Goal: Information Seeking & Learning: Learn about a topic

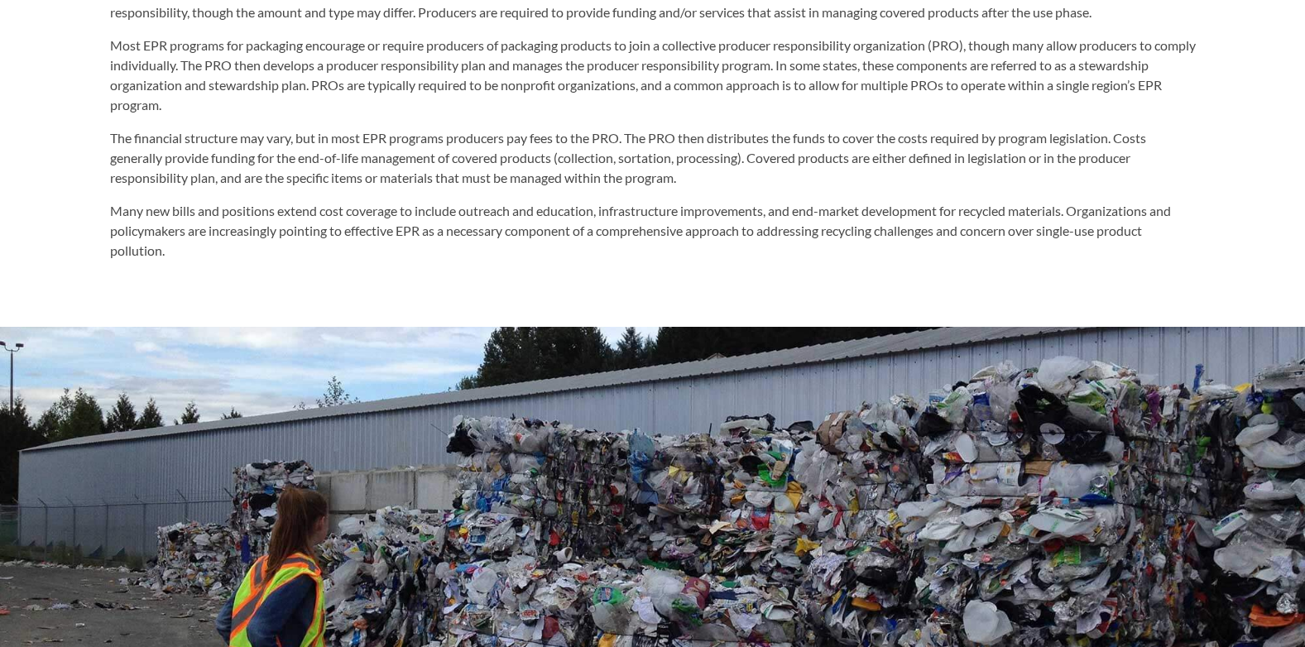
scroll to position [827, 0]
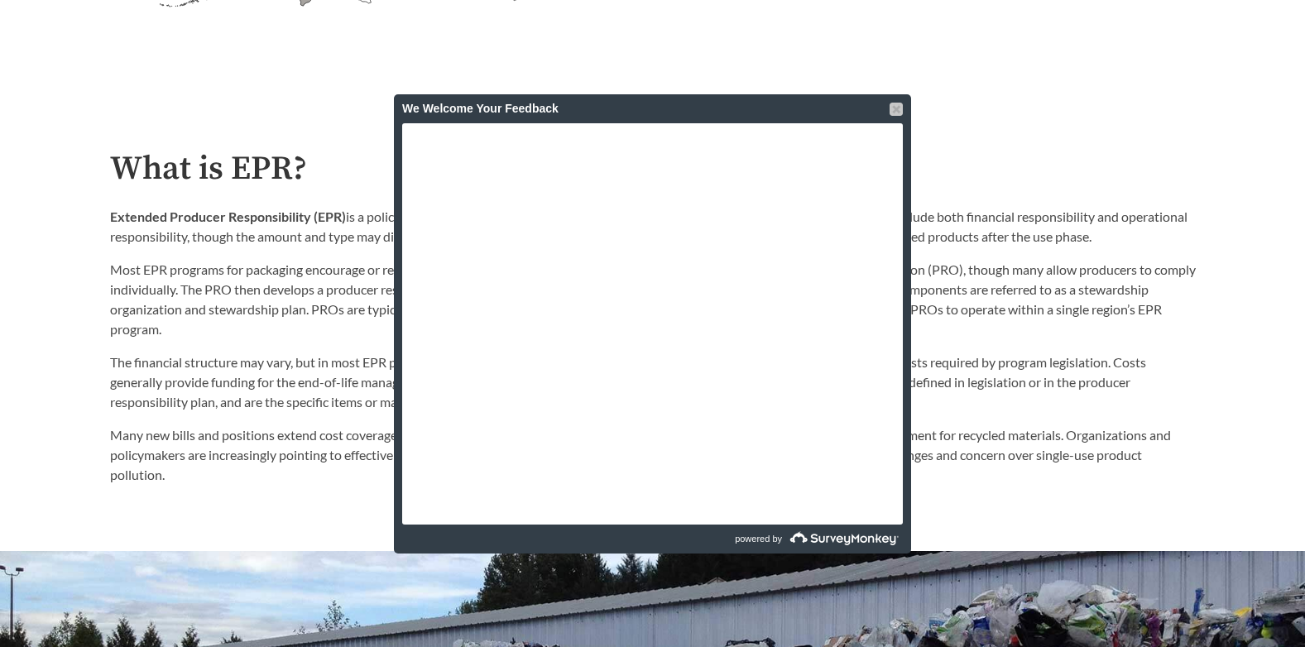
click at [895, 104] on div at bounding box center [896, 109] width 13 height 13
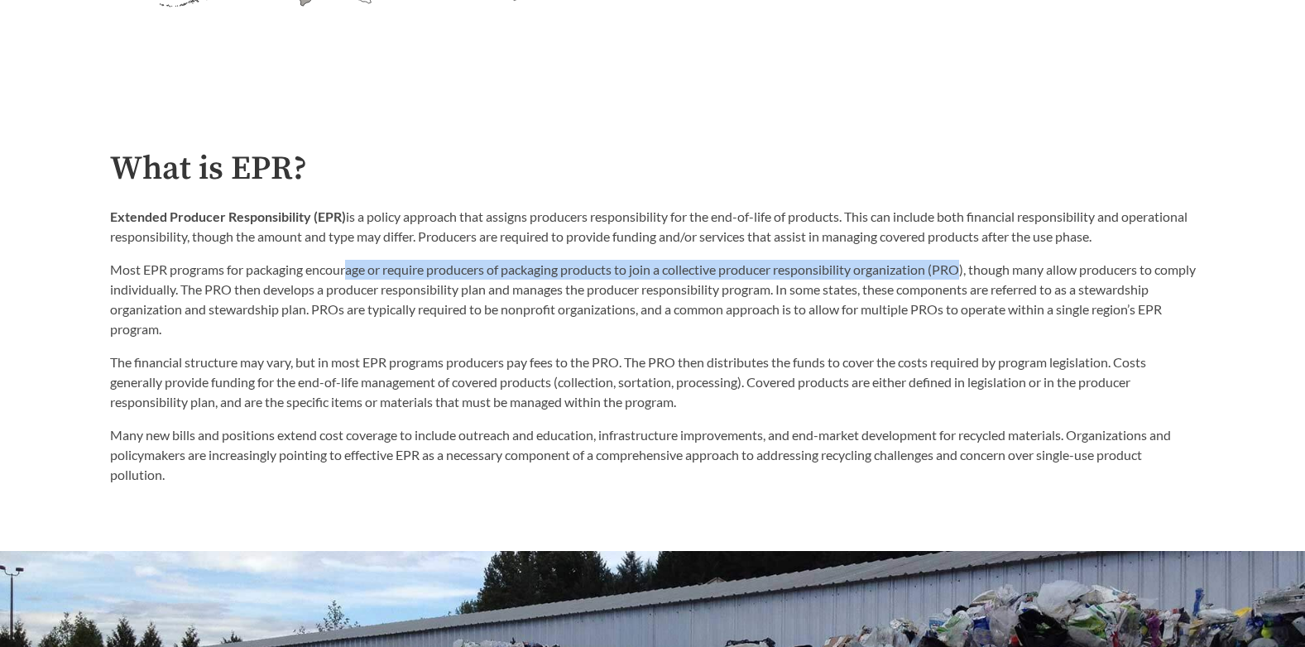
drag, startPoint x: 348, startPoint y: 276, endPoint x: 969, endPoint y: 272, distance: 620.6
click at [969, 272] on p "Most EPR programs for packaging encourage or require producers of packaging pro…" at bounding box center [653, 299] width 1086 height 79
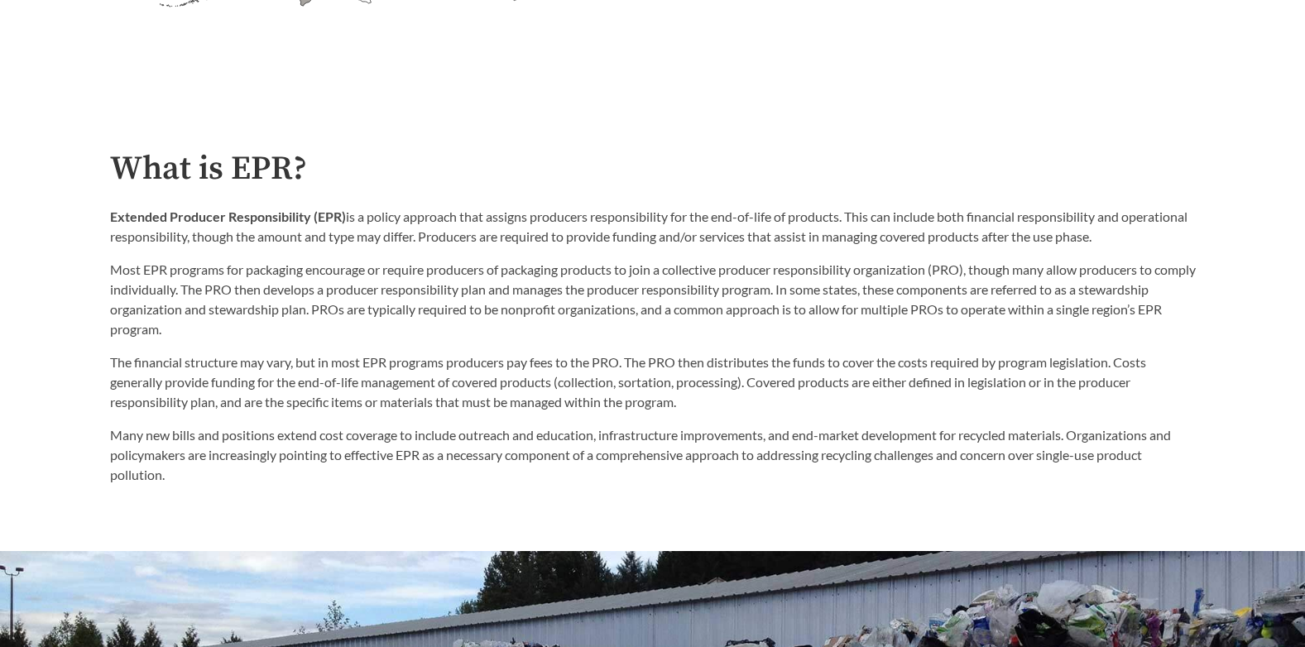
click at [972, 310] on p "Most EPR programs for packaging encourage or require producers of packaging pro…" at bounding box center [653, 299] width 1086 height 79
click at [888, 286] on p "Most EPR programs for packaging encourage or require producers of packaging pro…" at bounding box center [653, 299] width 1086 height 79
drag, startPoint x: 616, startPoint y: 379, endPoint x: 628, endPoint y: 383, distance: 12.3
click at [628, 383] on p "The financial structure may vary, but in most EPR programs producers pay fees t…" at bounding box center [653, 383] width 1086 height 60
drag, startPoint x: 628, startPoint y: 383, endPoint x: 675, endPoint y: 382, distance: 47.2
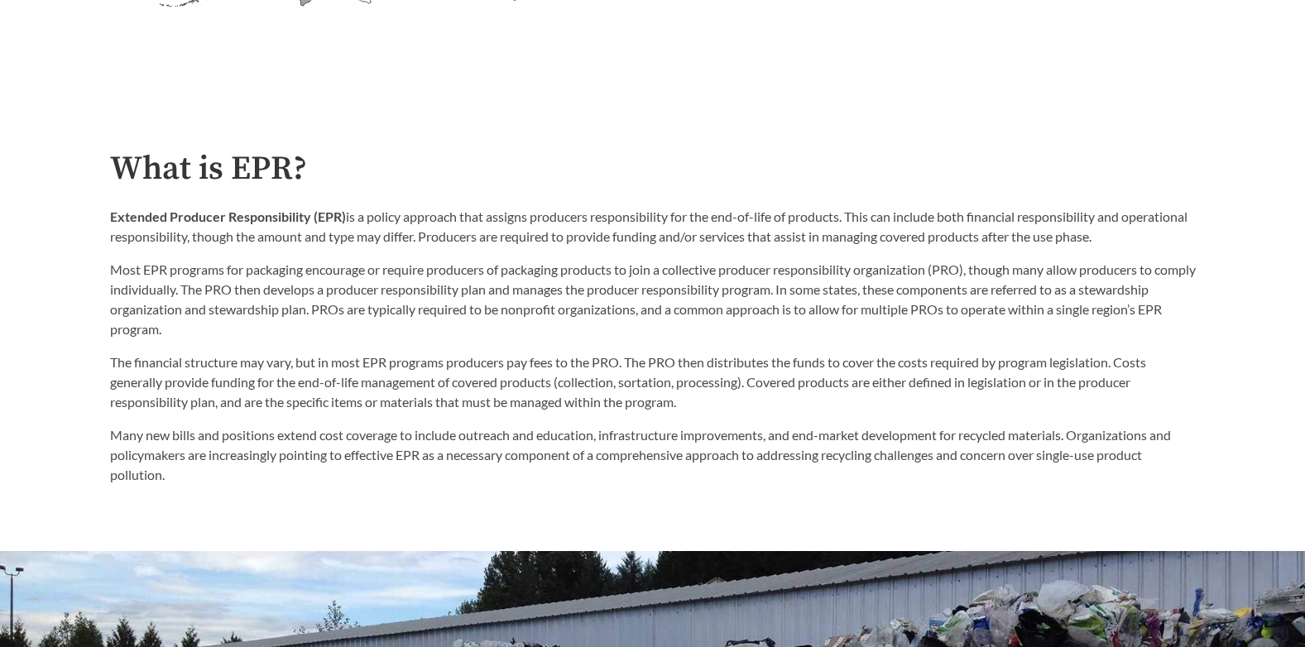
click at [675, 382] on p "The financial structure may vary, but in most EPR programs producers pay fees t…" at bounding box center [653, 383] width 1086 height 60
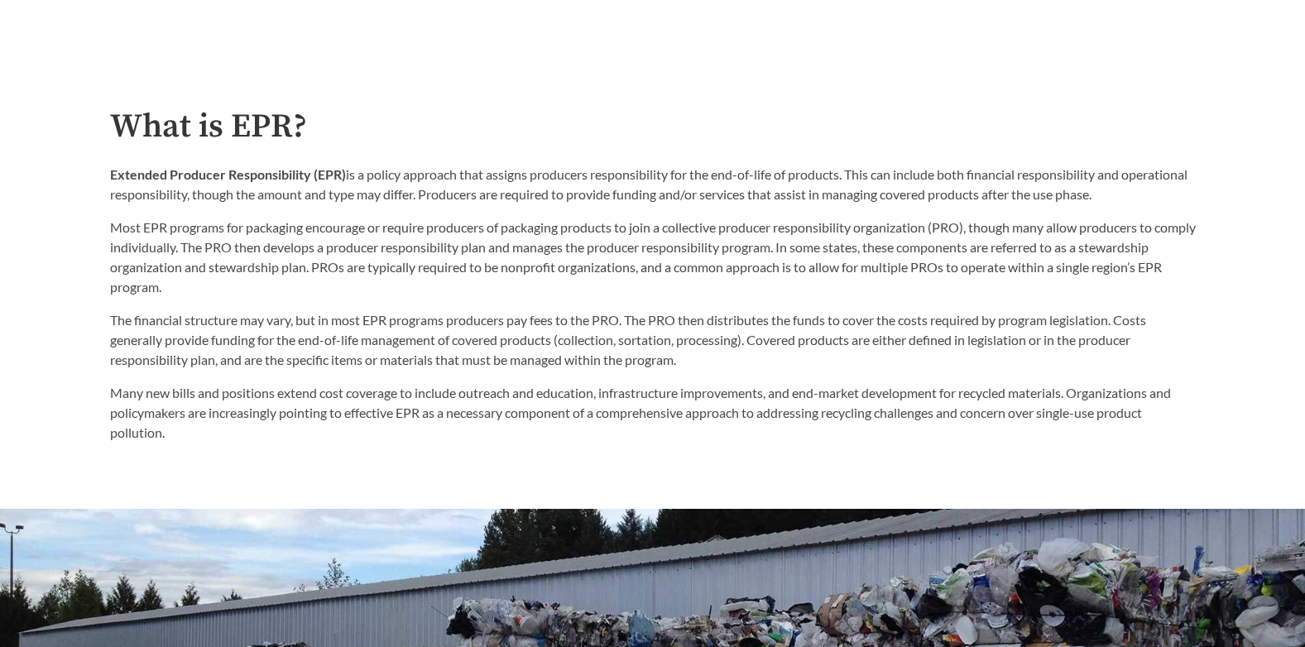
scroll to position [910, 0]
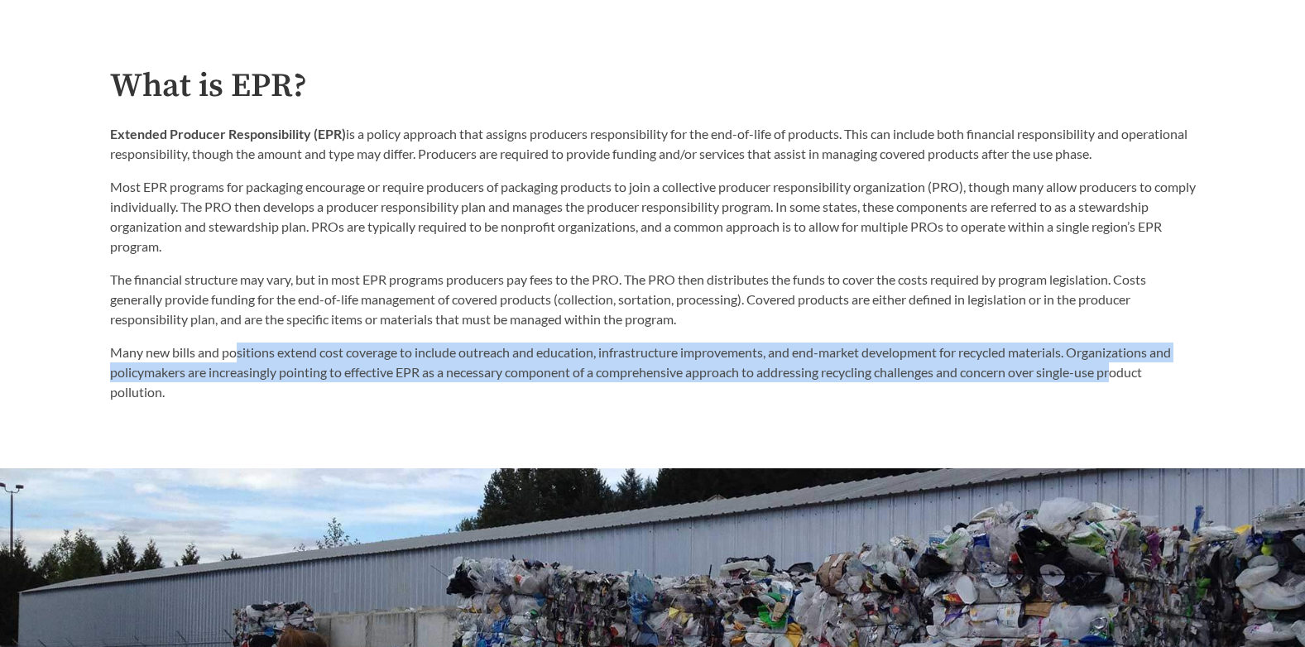
drag, startPoint x: 239, startPoint y: 362, endPoint x: 1124, endPoint y: 371, distance: 884.6
click at [1124, 371] on p "Many new bills and positions extend cost coverage to include outreach and educa…" at bounding box center [653, 373] width 1086 height 60
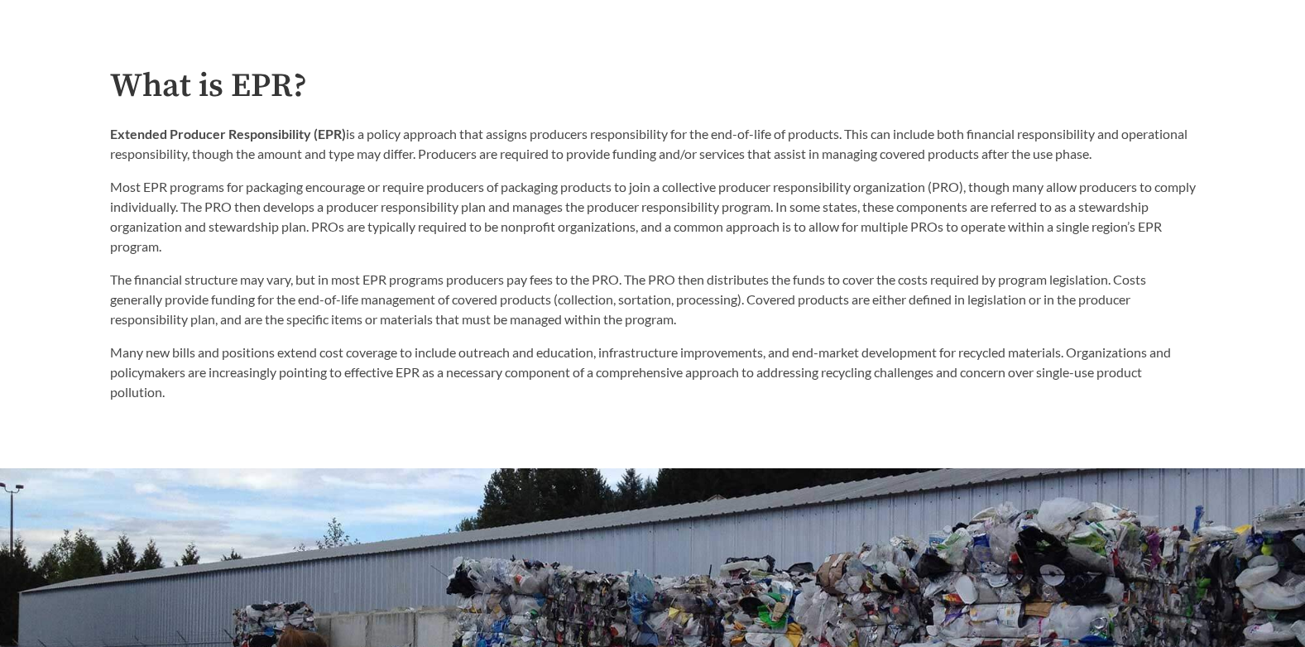
click at [256, 400] on p "Many new bills and positions extend cost coverage to include outreach and educa…" at bounding box center [653, 373] width 1086 height 60
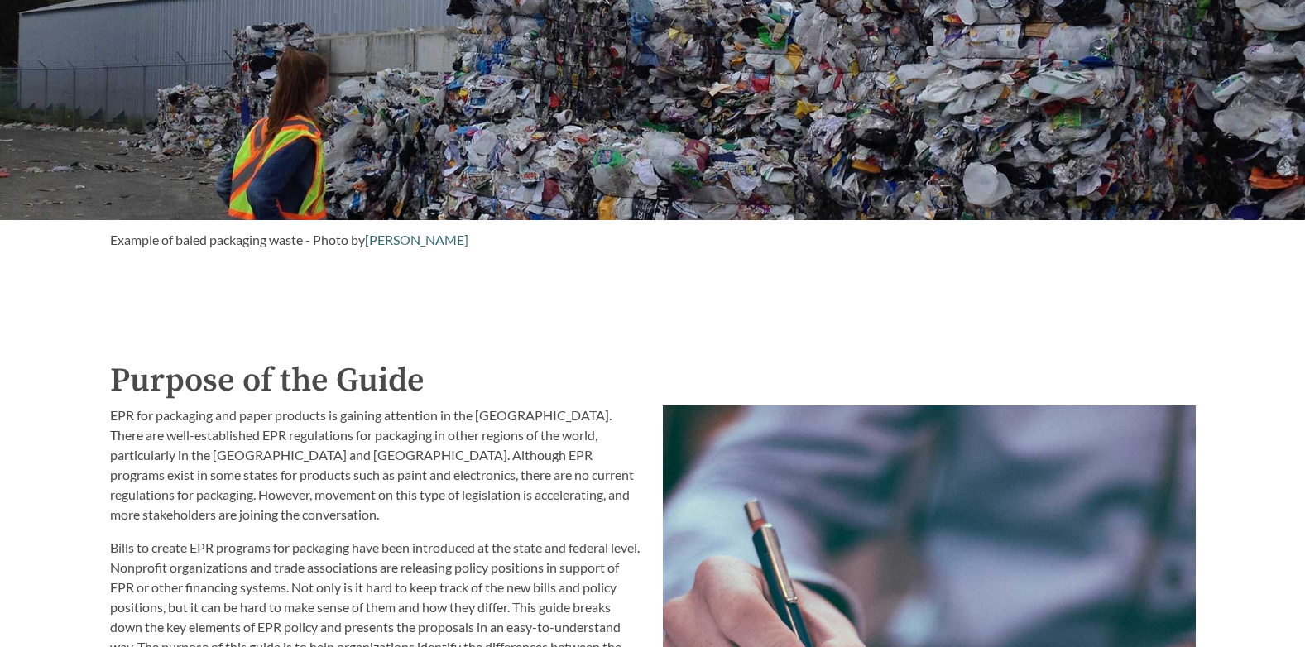
scroll to position [1738, 0]
